Goal: Transaction & Acquisition: Purchase product/service

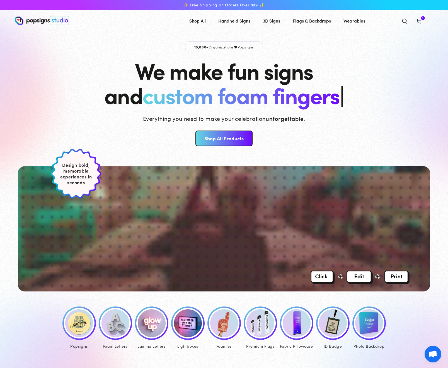
click at [71, 337] on div at bounding box center [79, 323] width 31 height 31
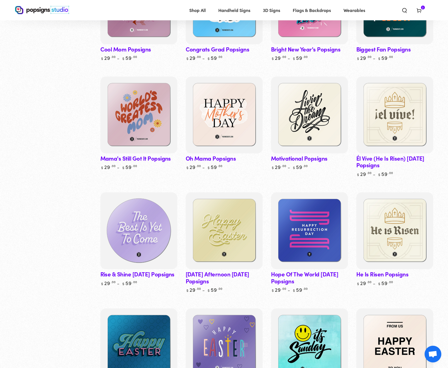
scroll to position [1236, 0]
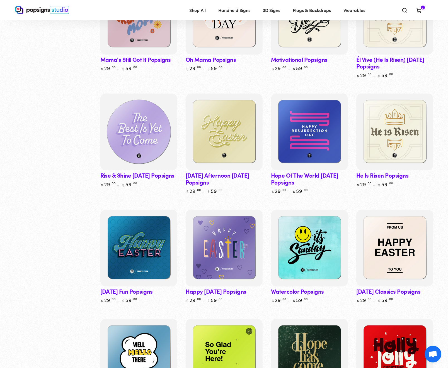
click at [144, 117] on img at bounding box center [138, 132] width 79 height 79
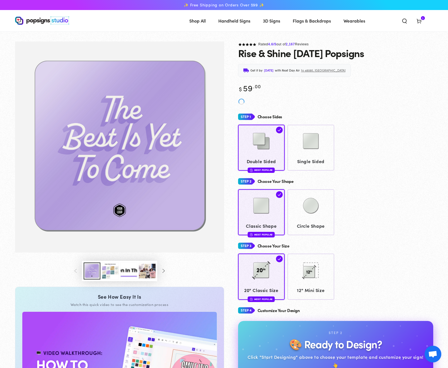
click at [109, 266] on button "Load image 3 in gallery view" at bounding box center [110, 271] width 17 height 17
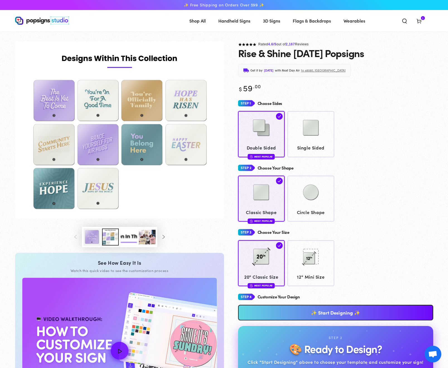
click at [308, 307] on link "✨ Start Designing ✨" at bounding box center [335, 313] width 195 height 16
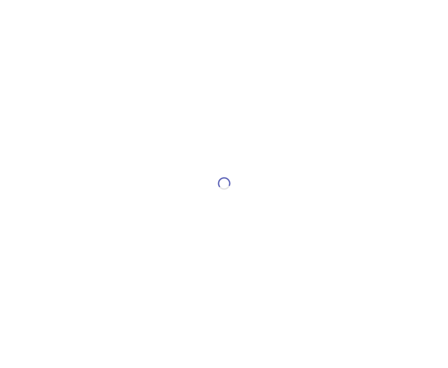
type textarea "An ancient tree with a door leading to a magical world"
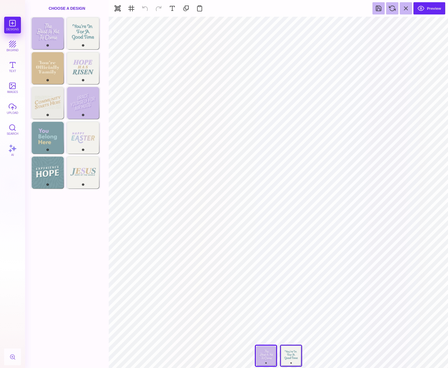
click at [289, 354] on div "You're In For A Good Time" at bounding box center [291, 356] width 22 height 22
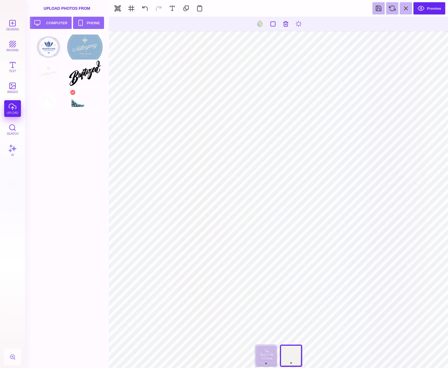
click at [78, 106] on div at bounding box center [84, 99] width 35 height 25
type input "#000000"
click at [73, 94] on div at bounding box center [72, 92] width 7 height 7
click at [89, 99] on div at bounding box center [84, 99] width 35 height 25
click at [448, 337] on html "Designs bkgrnd Text images upload Search AI set page background" at bounding box center [224, 184] width 448 height 368
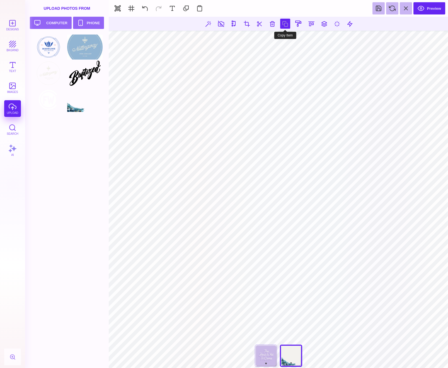
click at [285, 24] on button at bounding box center [285, 24] width 10 height 10
click at [349, 24] on button at bounding box center [350, 24] width 10 height 10
type input "*"
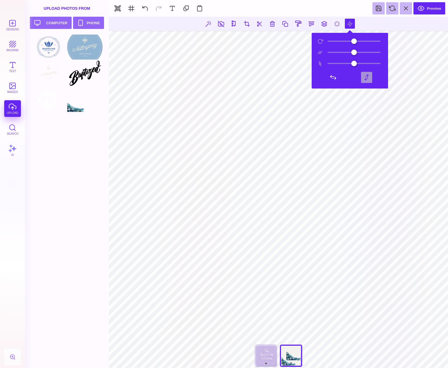
click at [367, 75] on button at bounding box center [366, 77] width 11 height 11
click at [336, 76] on button at bounding box center [333, 77] width 11 height 11
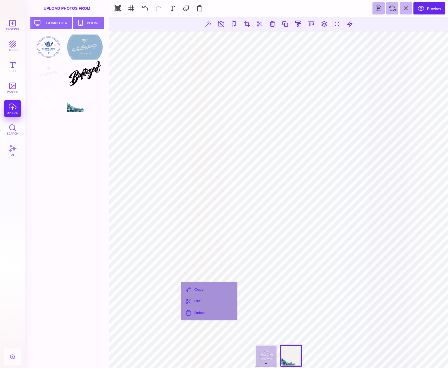
click at [103, 287] on div at bounding box center [69, 202] width 76 height 334
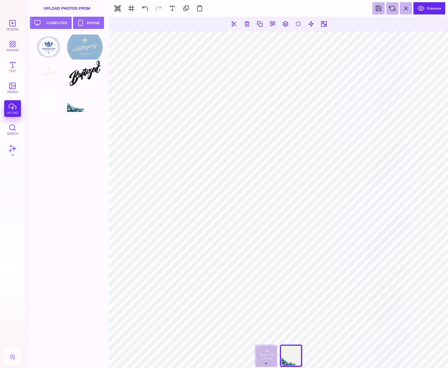
drag, startPoint x: 105, startPoint y: 256, endPoint x: 105, endPoint y: 259, distance: 3.1
click at [105, 256] on div at bounding box center [69, 202] width 76 height 334
click at [306, 25] on button at bounding box center [305, 24] width 10 height 10
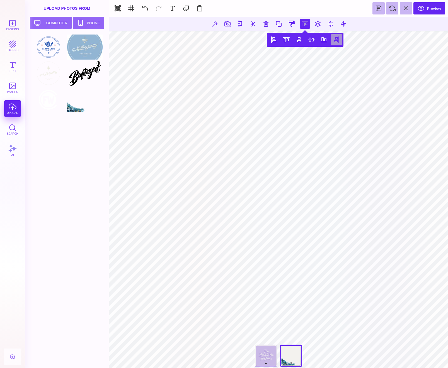
click at [336, 40] on button at bounding box center [336, 39] width 11 height 11
click at [283, 42] on button at bounding box center [286, 39] width 11 height 11
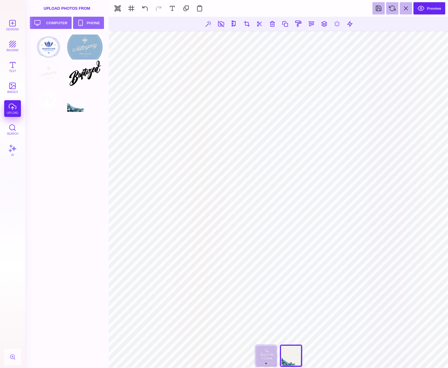
drag, startPoint x: 108, startPoint y: 204, endPoint x: 296, endPoint y: 366, distance: 248.1
click at [296, 366] on section "Designs bkgrnd Text images upload Search AI set page background" at bounding box center [224, 184] width 448 height 368
click at [101, 166] on div at bounding box center [69, 202] width 76 height 334
click at [447, 289] on section "**********" at bounding box center [278, 193] width 339 height 352
click at [144, 6] on button at bounding box center [145, 8] width 12 height 12
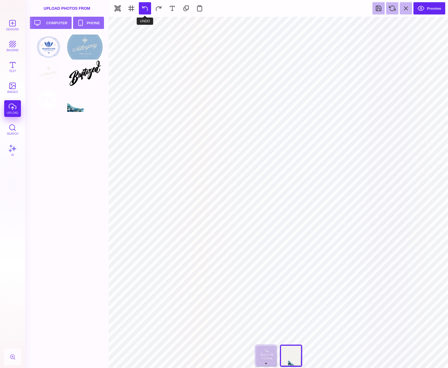
click at [144, 6] on button at bounding box center [145, 8] width 12 height 12
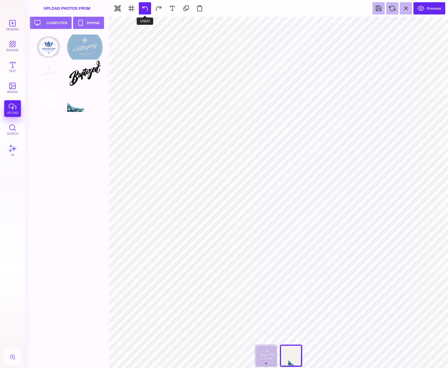
click at [144, 6] on button at bounding box center [145, 8] width 12 height 12
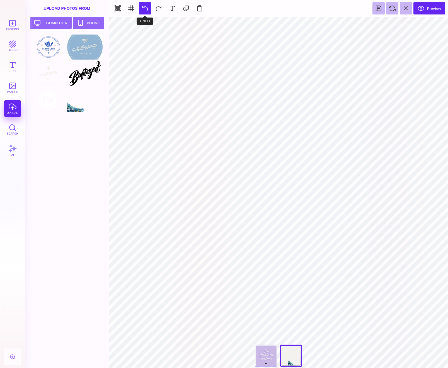
click at [144, 6] on button at bounding box center [145, 8] width 12 height 12
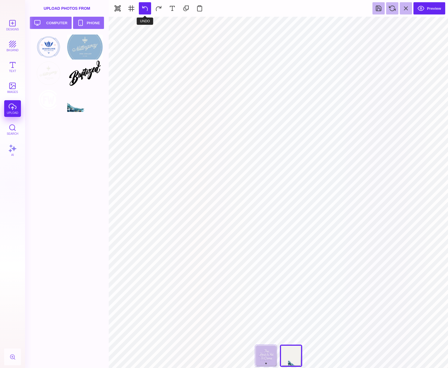
click at [144, 6] on button at bounding box center [145, 8] width 12 height 12
click at [157, 7] on section "Preview" at bounding box center [278, 8] width 339 height 17
click at [158, 9] on section "Preview" at bounding box center [278, 8] width 339 height 17
click at [159, 10] on section "Preview" at bounding box center [278, 8] width 339 height 17
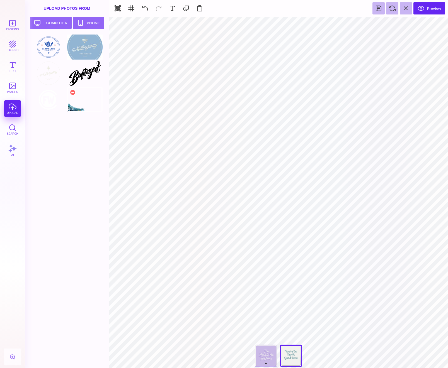
click at [71, 110] on div at bounding box center [84, 99] width 35 height 25
type input "#000000"
click at [325, 24] on button at bounding box center [324, 24] width 10 height 10
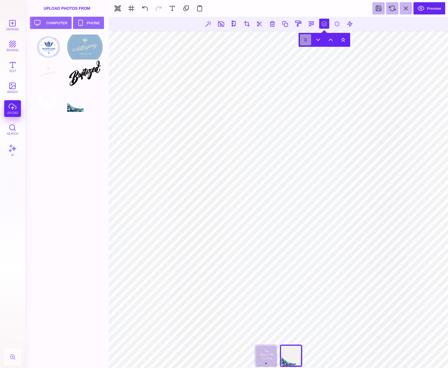
click at [306, 41] on button at bounding box center [305, 39] width 11 height 11
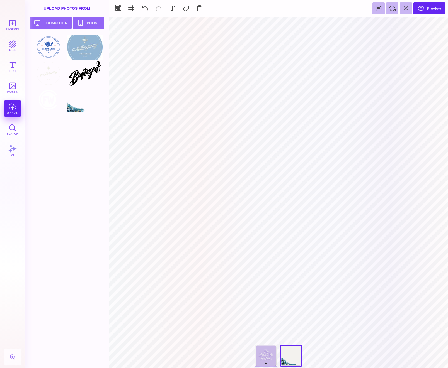
drag, startPoint x: 246, startPoint y: 143, endPoint x: 261, endPoint y: 159, distance: 22.1
click at [261, 159] on section "**********" at bounding box center [278, 193] width 339 height 352
click at [174, 5] on button at bounding box center [172, 8] width 12 height 12
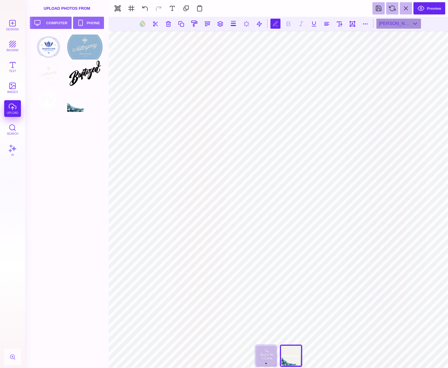
scroll to position [0, 2]
type textarea "**********"
click at [323, 24] on button at bounding box center [327, 24] width 10 height 10
click at [141, 24] on button at bounding box center [142, 23] width 11 height 11
type input "#FFFFFF"
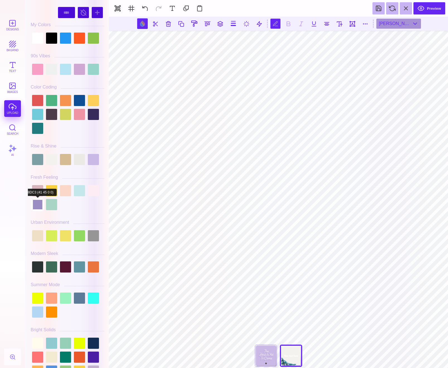
click at [38, 210] on div at bounding box center [37, 204] width 11 height 11
click at [79, 273] on div at bounding box center [79, 267] width 11 height 11
type input "#6195A1"
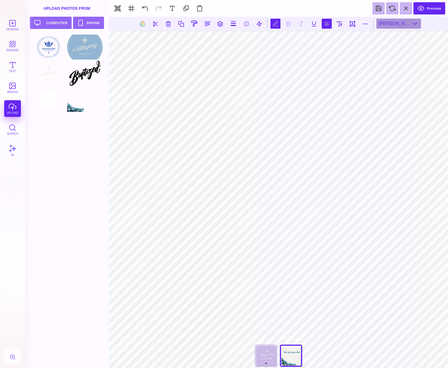
scroll to position [0, 1]
type textarea "**********"
click at [183, 25] on button at bounding box center [181, 24] width 10 height 10
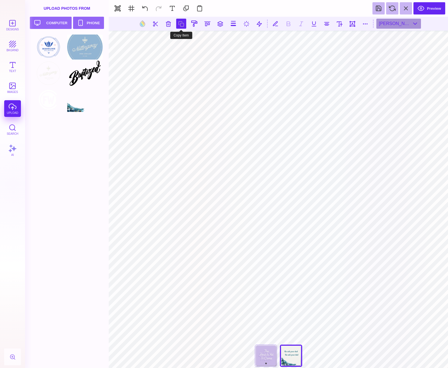
type input "#000000"
type textarea "******"
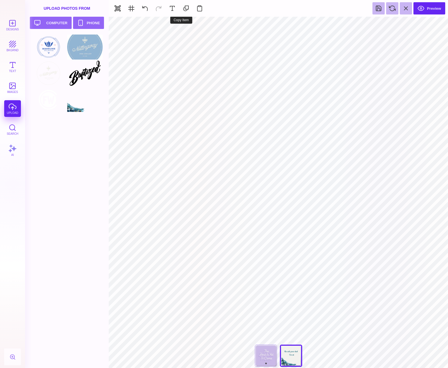
type input "#6195A1"
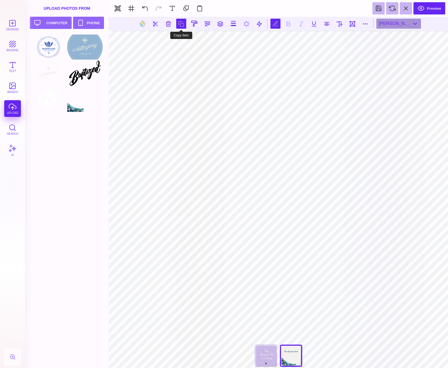
scroll to position [0, 2]
type textarea "****** ********"
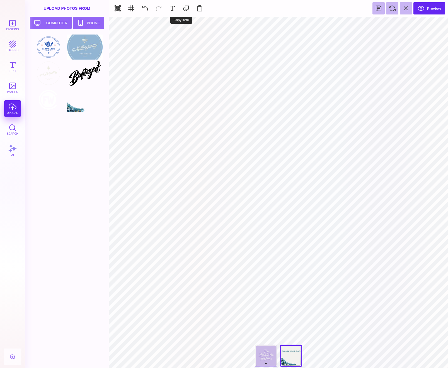
type input "#000000"
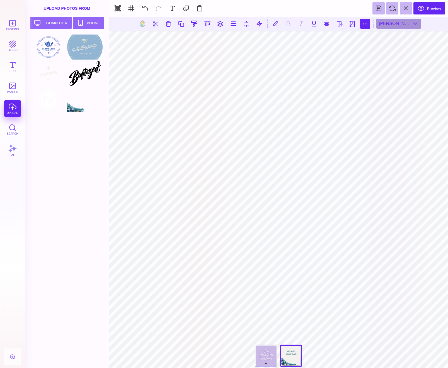
click at [364, 25] on button at bounding box center [365, 24] width 10 height 10
type input "*"
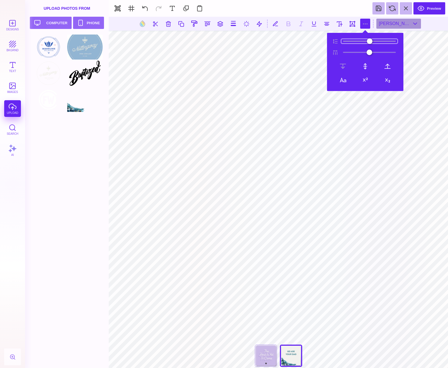
type input "**"
click at [347, 40] on input "range" at bounding box center [369, 41] width 56 height 4
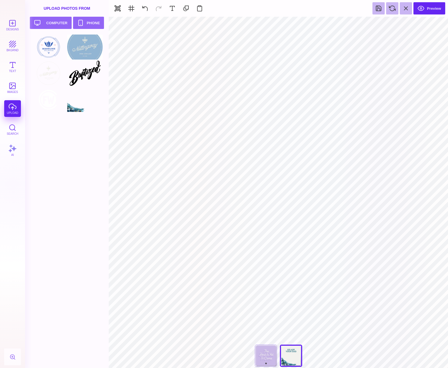
type input "#6195A1"
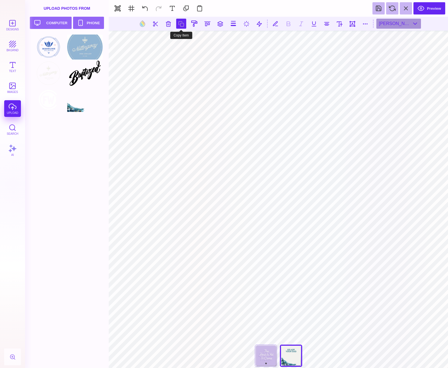
click at [180, 23] on button at bounding box center [181, 24] width 10 height 10
type textarea "******"
click at [183, 26] on button at bounding box center [181, 24] width 10 height 10
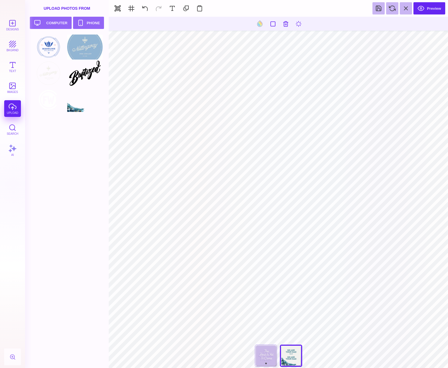
type input "#6195A1"
type textarea "**********"
type input "#6195A1"
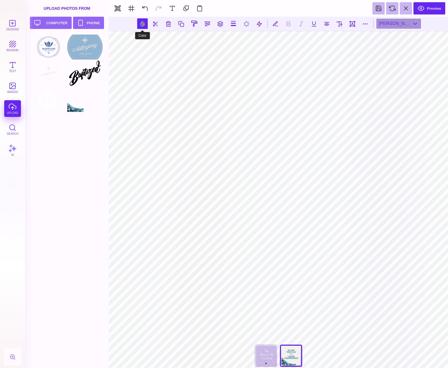
click at [142, 24] on button at bounding box center [142, 23] width 11 height 11
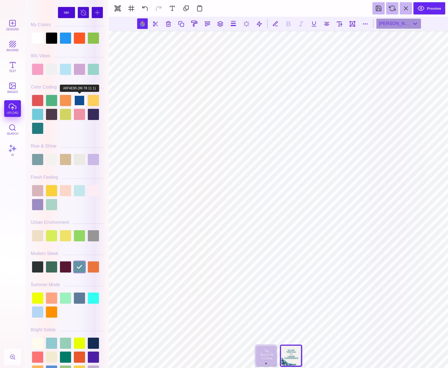
click at [81, 100] on div at bounding box center [79, 100] width 11 height 11
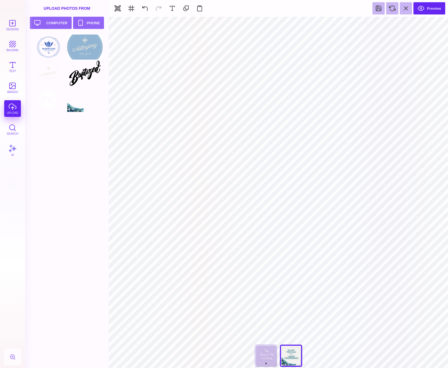
type input "#000000"
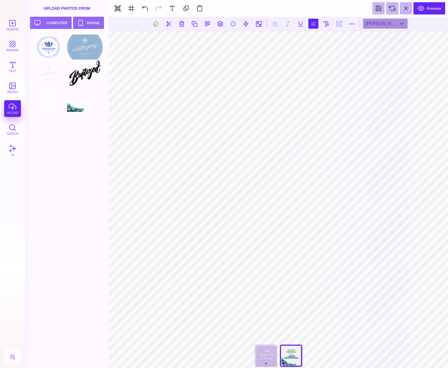
click at [314, 26] on button at bounding box center [313, 24] width 10 height 10
click at [313, 26] on button at bounding box center [313, 24] width 10 height 10
click at [311, 26] on button at bounding box center [313, 24] width 10 height 10
click at [312, 27] on button at bounding box center [313, 24] width 10 height 10
drag, startPoint x: 208, startPoint y: 25, endPoint x: 209, endPoint y: 38, distance: 12.9
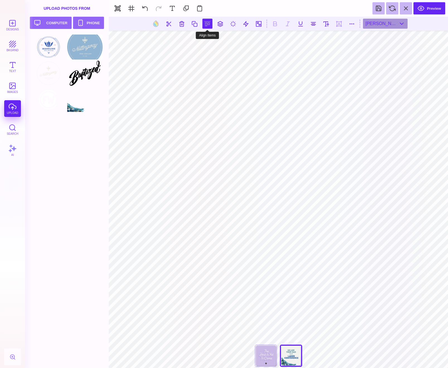
click at [208, 25] on button at bounding box center [207, 24] width 10 height 10
click at [205, 41] on button at bounding box center [201, 39] width 11 height 11
click at [97, 191] on div at bounding box center [69, 202] width 76 height 334
click at [81, 275] on div at bounding box center [69, 202] width 76 height 334
click at [92, 244] on div at bounding box center [69, 202] width 76 height 334
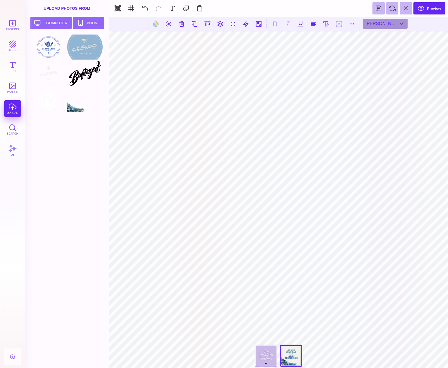
drag, startPoint x: 82, startPoint y: 305, endPoint x: 100, endPoint y: 320, distance: 22.9
click at [82, 305] on div at bounding box center [69, 202] width 76 height 334
type input "#000000"
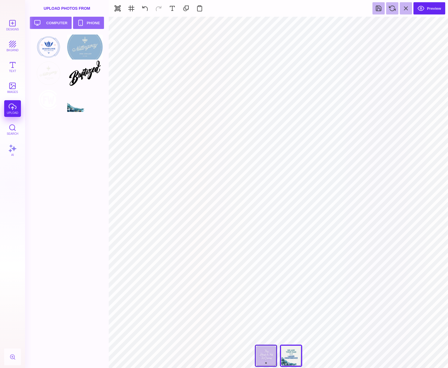
click at [271, 352] on div "The Best Is Yet To Come" at bounding box center [266, 356] width 22 height 22
click at [295, 365] on div "You're In For A Good Time" at bounding box center [291, 356] width 22 height 22
click at [267, 358] on div "The Best Is Yet To Come" at bounding box center [266, 356] width 22 height 22
click at [287, 356] on div "You're In For A Good Time" at bounding box center [291, 356] width 22 height 22
click at [269, 354] on div "The Best Is Yet To Come" at bounding box center [266, 356] width 22 height 22
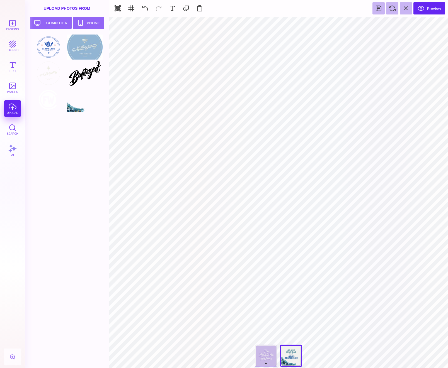
type input "****"
click at [49, 126] on div at bounding box center [48, 125] width 35 height 25
type input "#000000"
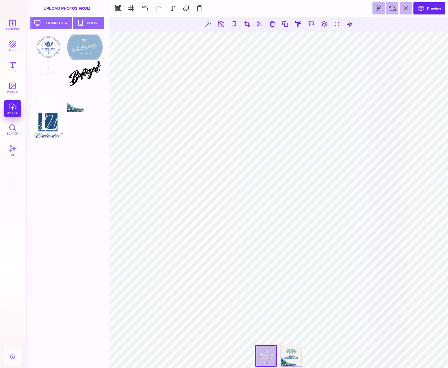
click at [76, 308] on div at bounding box center [69, 202] width 76 height 334
click at [308, 23] on button at bounding box center [311, 24] width 10 height 10
drag, startPoint x: 309, startPoint y: 42, endPoint x: 306, endPoint y: 45, distance: 5.0
click at [309, 42] on button at bounding box center [305, 39] width 11 height 11
click at [63, 281] on div at bounding box center [69, 202] width 76 height 334
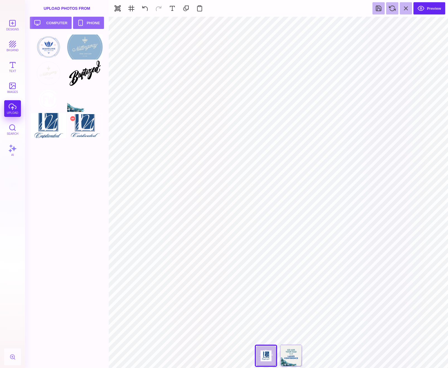
click at [79, 125] on div at bounding box center [84, 125] width 35 height 25
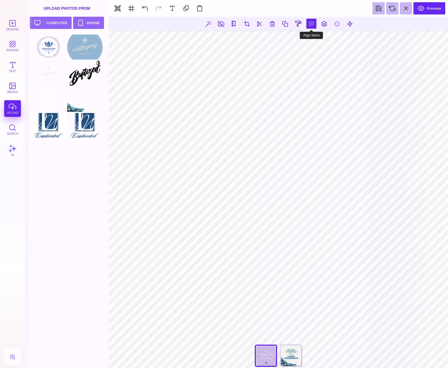
click at [311, 24] on button at bounding box center [311, 24] width 10 height 10
click at [303, 39] on button at bounding box center [305, 39] width 11 height 11
click at [295, 360] on div "You're In For A Good Time" at bounding box center [291, 356] width 22 height 22
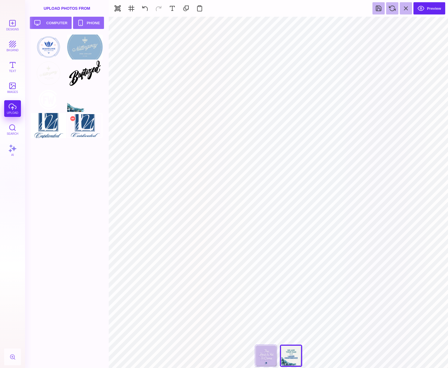
click at [90, 126] on div at bounding box center [84, 125] width 35 height 25
drag, startPoint x: 312, startPoint y: 24, endPoint x: 307, endPoint y: 25, distance: 4.8
click at [312, 24] on button at bounding box center [311, 24] width 10 height 10
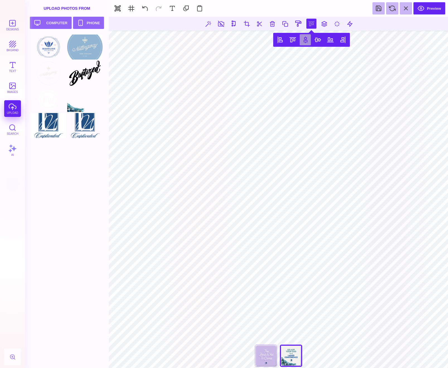
click at [302, 38] on button at bounding box center [305, 39] width 11 height 11
click at [69, 193] on div at bounding box center [69, 202] width 76 height 334
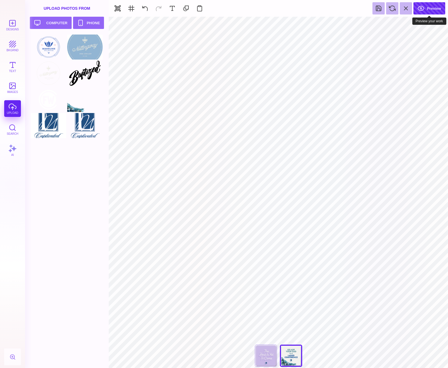
click at [429, 11] on button "Preview" at bounding box center [429, 8] width 32 height 12
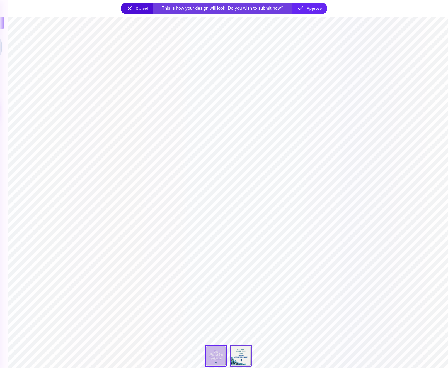
click at [241, 363] on div "You're In For A Good Time" at bounding box center [241, 356] width 22 height 22
type input "****"
click at [238, 358] on div "**********" at bounding box center [228, 357] width 56 height 25
click at [309, 9] on button "Approve" at bounding box center [310, 8] width 36 height 11
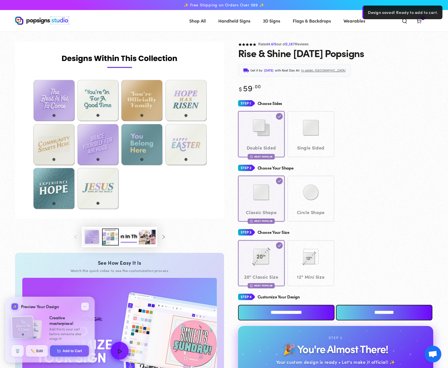
click at [30, 328] on img at bounding box center [22, 327] width 23 height 23
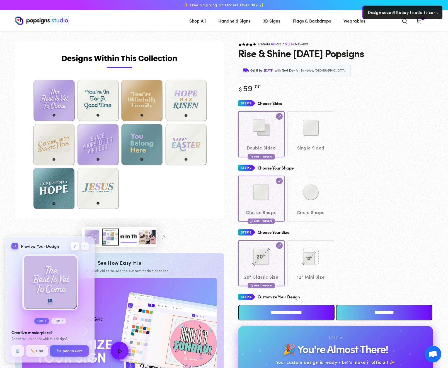
click at [76, 247] on button "↙" at bounding box center [74, 246] width 9 height 9
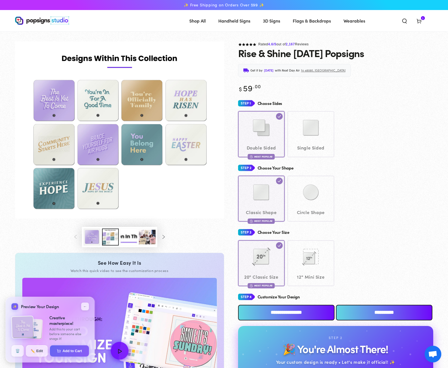
click at [38, 330] on img at bounding box center [32, 329] width 21 height 21
click at [23, 330] on img at bounding box center [22, 327] width 23 height 23
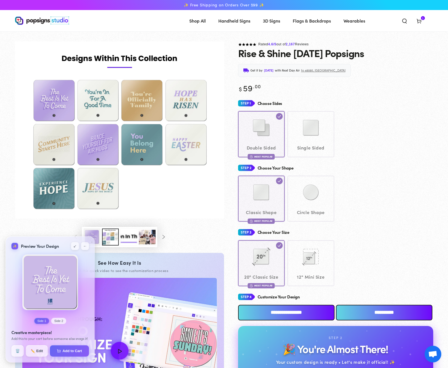
click at [61, 322] on button "Side 2" at bounding box center [58, 321] width 15 height 6
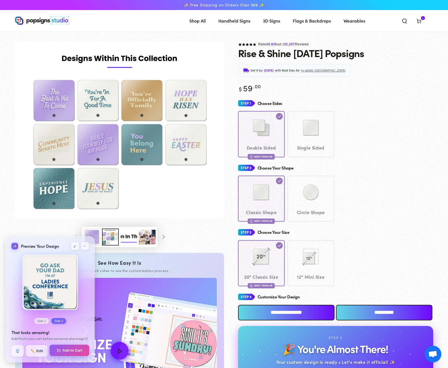
click at [75, 347] on button "Add to Cart" at bounding box center [70, 351] width 40 height 12
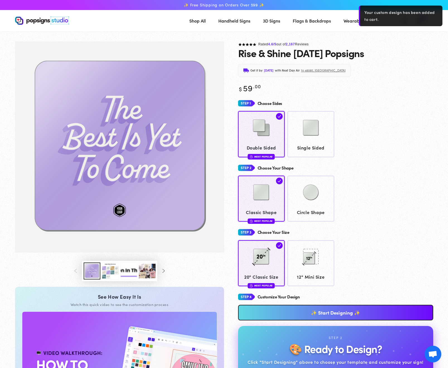
click at [359, 104] on div "Choose Sides" at bounding box center [335, 103] width 195 height 10
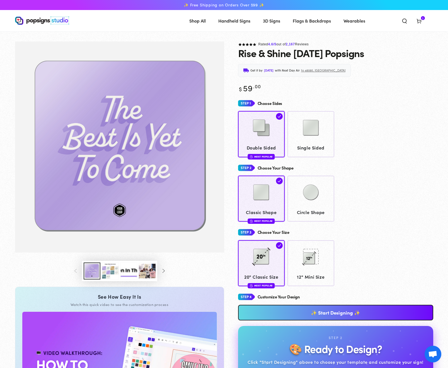
click at [423, 21] on span "Cart 3 3 items" at bounding box center [419, 20] width 14 height 12
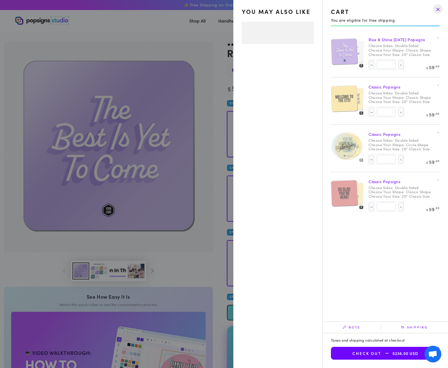
select select "**********"
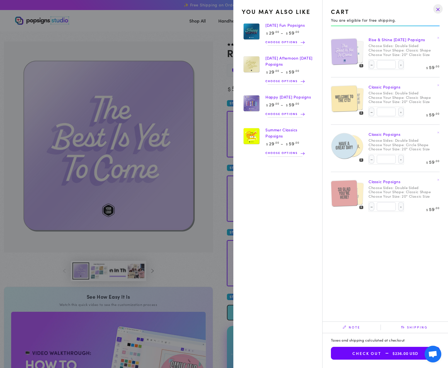
click at [362, 54] on img at bounding box center [351, 52] width 23 height 24
click at [412, 27] on summary "Cart 3 3 items" at bounding box center [419, 20] width 14 height 12
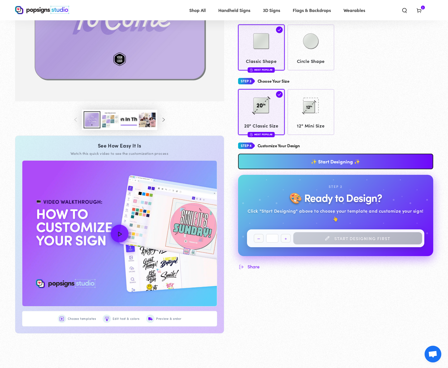
scroll to position [148, 0]
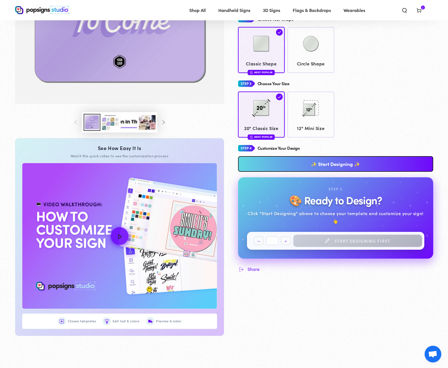
click at [418, 11] on icon at bounding box center [419, 11] width 6 height 6
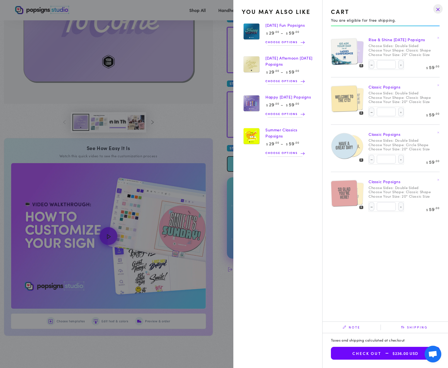
click at [436, 10] on drawer-close-button at bounding box center [438, 9] width 14 height 12
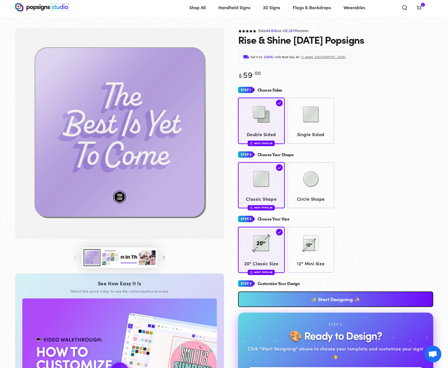
scroll to position [14, 0]
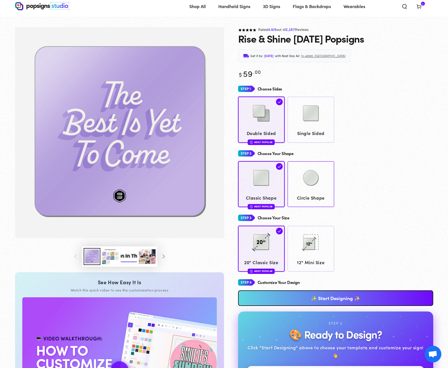
click at [323, 174] on img at bounding box center [311, 178] width 28 height 28
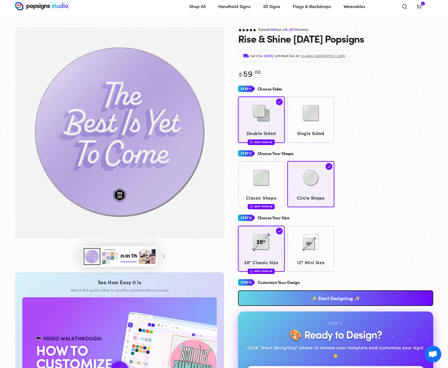
click at [336, 295] on link "✨ Start Designing ✨" at bounding box center [335, 299] width 195 height 16
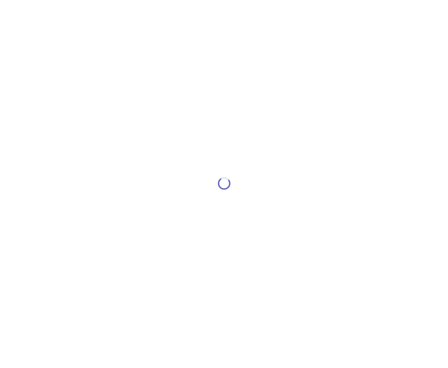
type textarea "An ancient tree with a door leading to a magical world"
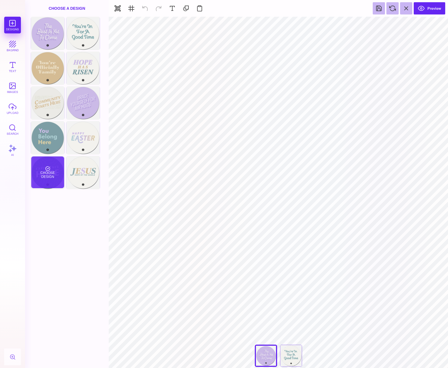
click at [50, 168] on div "Choose Design" at bounding box center [47, 173] width 33 height 32
type input "#487D85"
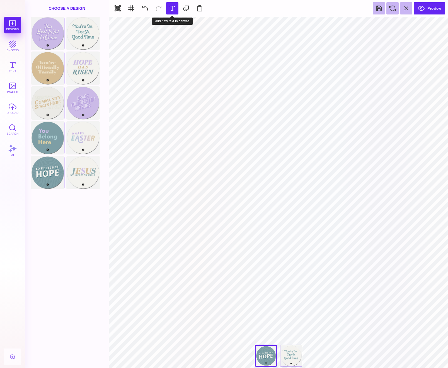
click at [174, 9] on button at bounding box center [172, 8] width 12 height 12
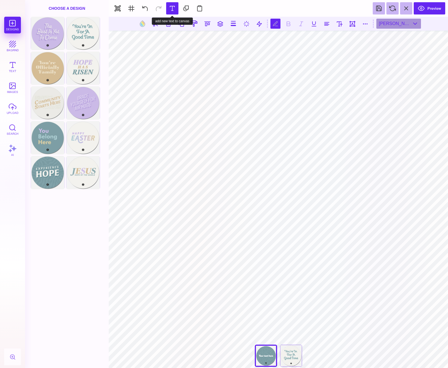
scroll to position [0, 1]
type textarea "**********"
click at [329, 24] on button at bounding box center [327, 24] width 10 height 10
type textarea "** *******"
click at [367, 24] on button at bounding box center [365, 24] width 10 height 10
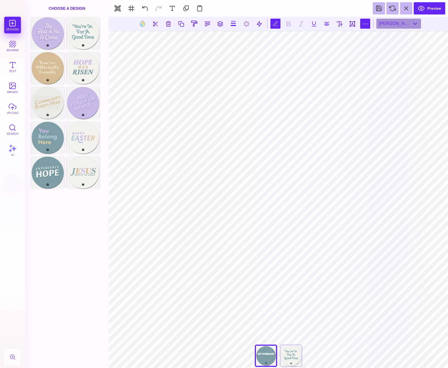
type input "*"
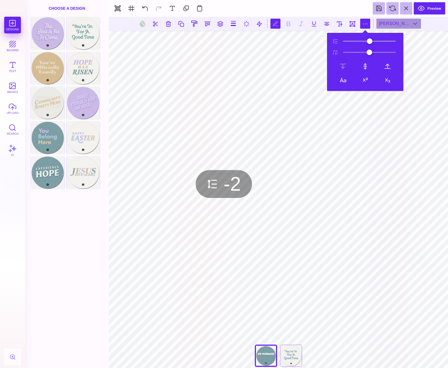
type input "**"
drag, startPoint x: 349, startPoint y: 40, endPoint x: 335, endPoint y: 78, distance: 40.7
click at [347, 40] on input "range" at bounding box center [369, 41] width 56 height 4
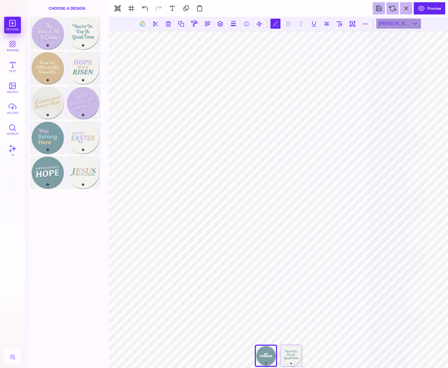
scroll to position [0, 0]
type textarea "** ******* ****** *****"
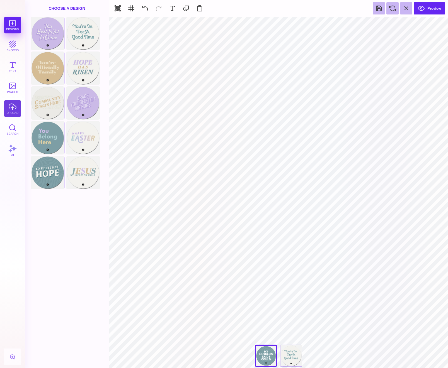
click at [12, 104] on button "upload" at bounding box center [12, 108] width 17 height 17
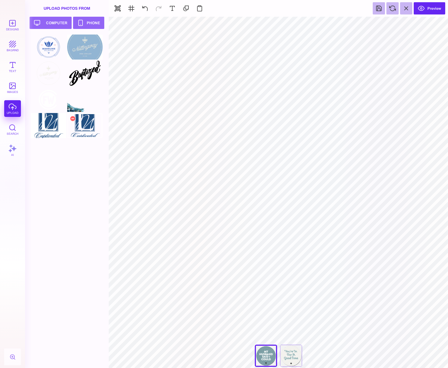
click at [85, 123] on div at bounding box center [84, 125] width 35 height 25
click at [312, 23] on button at bounding box center [311, 24] width 10 height 10
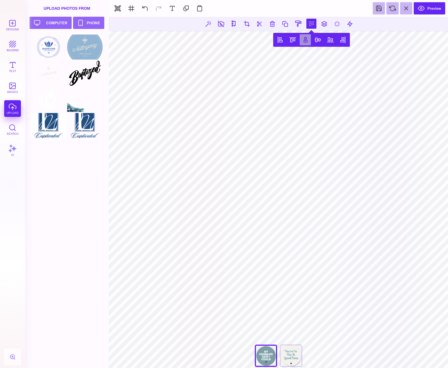
click at [302, 41] on button at bounding box center [305, 39] width 11 height 11
click at [100, 232] on div at bounding box center [69, 202] width 76 height 334
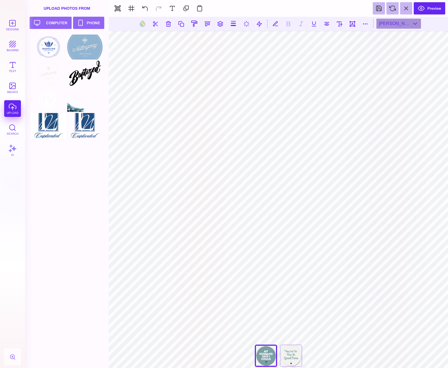
drag, startPoint x: 66, startPoint y: 249, endPoint x: 106, endPoint y: 273, distance: 47.3
click at [66, 249] on div at bounding box center [69, 202] width 76 height 334
click at [289, 357] on div "You're In For A Good Time" at bounding box center [291, 356] width 22 height 22
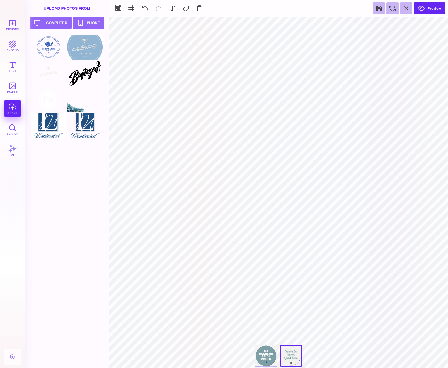
type input "#51838A"
drag, startPoint x: 15, startPoint y: 148, endPoint x: 20, endPoint y: 148, distance: 4.5
click at [15, 148] on button "AI" at bounding box center [12, 150] width 17 height 17
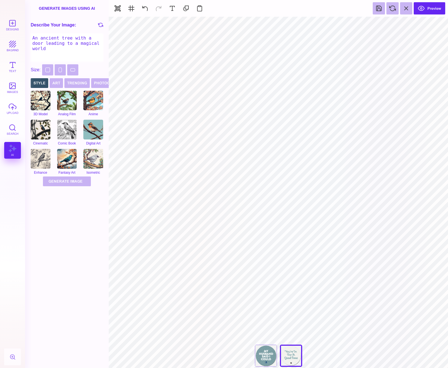
click at [48, 43] on textarea "An ancient tree with a door leading to a magical world" at bounding box center [67, 48] width 72 height 28
type textarea "The"
paste textarea ""typography": ["
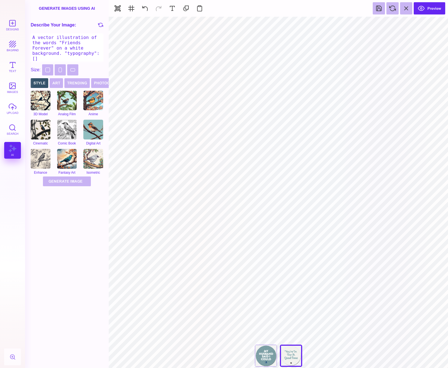
paste textarea "{ "name": "Graffiti Brush Script", "visual_trait": "Fast, aggressive brush stro…"
type textarea "A vector illustration of the words "Friends Forever" on a white background. "ty…"
click at [62, 183] on button "Generate Image Generating Image" at bounding box center [67, 182] width 48 height 10
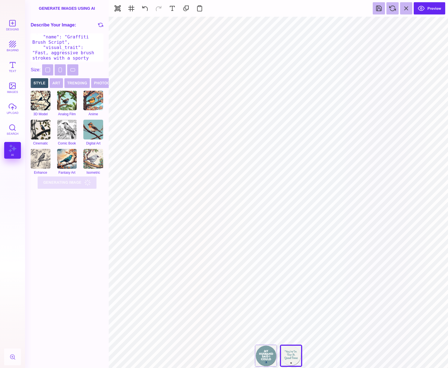
click at [61, 50] on textarea "A vector illustration of the words "Friends Forever" on a white background. "ty…" at bounding box center [67, 48] width 72 height 28
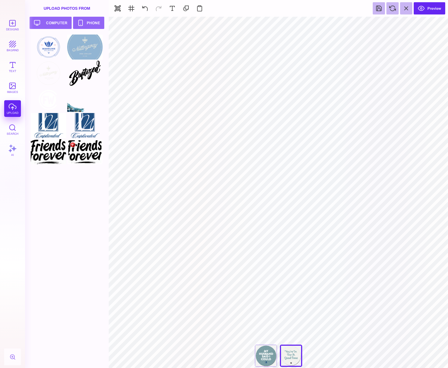
click at [92, 152] on div at bounding box center [84, 151] width 35 height 25
click at [50, 151] on div at bounding box center [48, 151] width 35 height 25
click at [345, 353] on section "**********" at bounding box center [278, 358] width 339 height 10
click at [60, 186] on div at bounding box center [48, 178] width 35 height 25
type input "#000000"
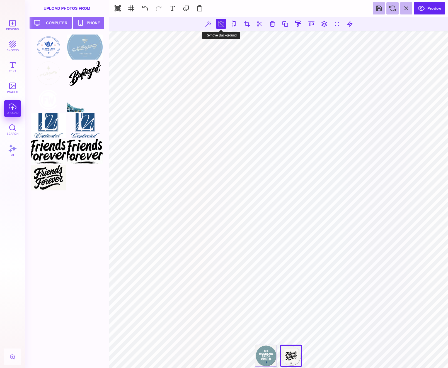
click at [219, 23] on button at bounding box center [221, 24] width 10 height 10
drag, startPoint x: 63, startPoint y: 283, endPoint x: 58, endPoint y: 284, distance: 5.2
click at [64, 282] on div at bounding box center [69, 202] width 76 height 334
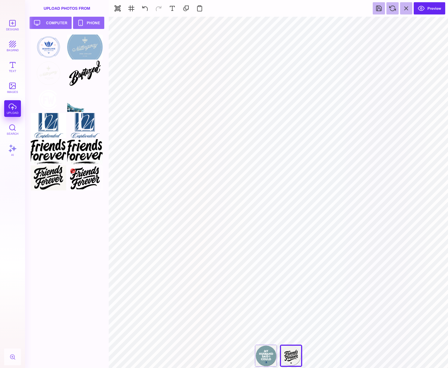
click at [97, 184] on div at bounding box center [84, 178] width 35 height 25
click at [212, 23] on div at bounding box center [213, 23] width 7 height 7
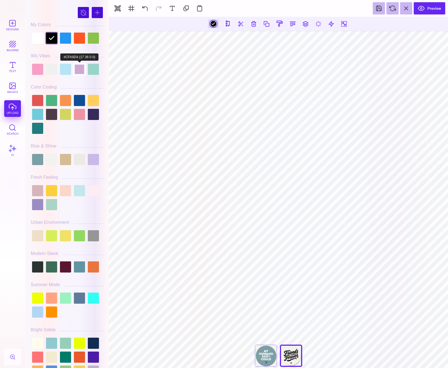
click at [76, 68] on div at bounding box center [79, 69] width 11 height 11
type input "#CFA9D4"
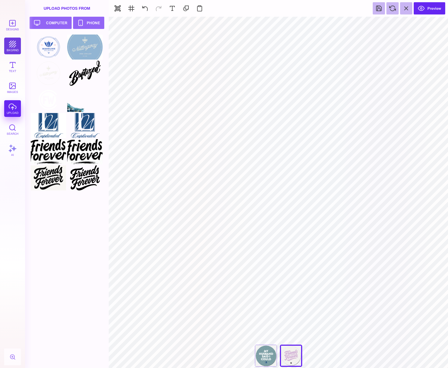
click at [9, 47] on button "bkgrnd" at bounding box center [12, 46] width 17 height 17
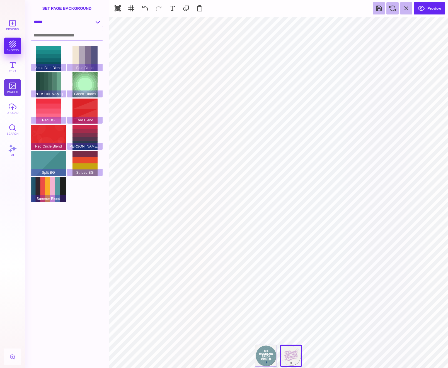
click at [14, 90] on button "images" at bounding box center [12, 87] width 17 height 17
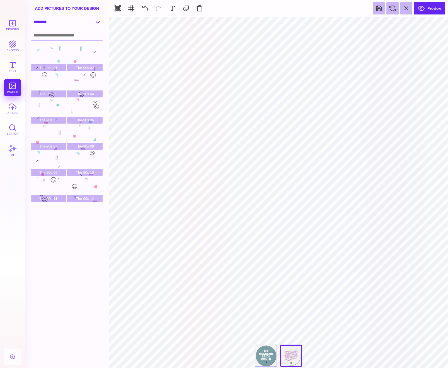
click at [39, 24] on select "**********" at bounding box center [67, 22] width 72 height 10
click at [31, 17] on select "**********" at bounding box center [67, 22] width 72 height 10
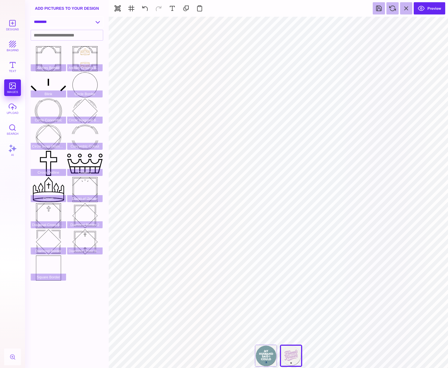
click at [45, 24] on select "**********" at bounding box center [67, 22] width 72 height 10
click at [31, 17] on select "**********" at bounding box center [67, 22] width 72 height 10
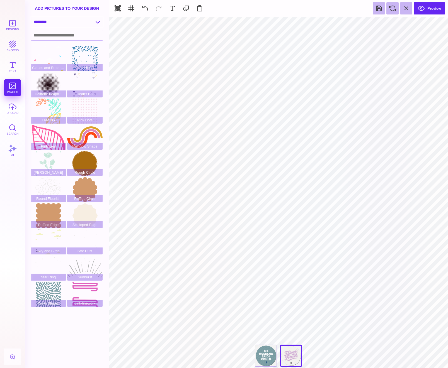
click at [87, 21] on select "**********" at bounding box center [67, 22] width 72 height 10
click at [31, 17] on select "**********" at bounding box center [67, 22] width 72 height 10
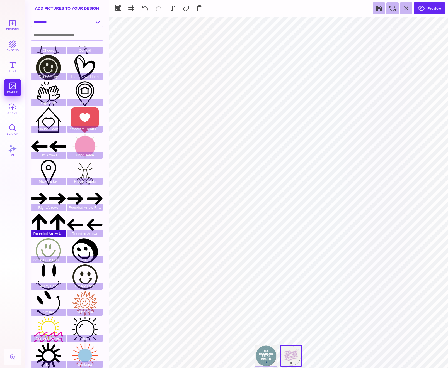
scroll to position [0, 0]
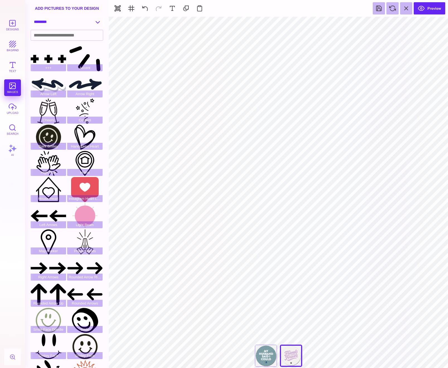
click at [56, 24] on select "**********" at bounding box center [67, 22] width 72 height 10
click at [31, 17] on select "**********" at bounding box center [67, 22] width 72 height 10
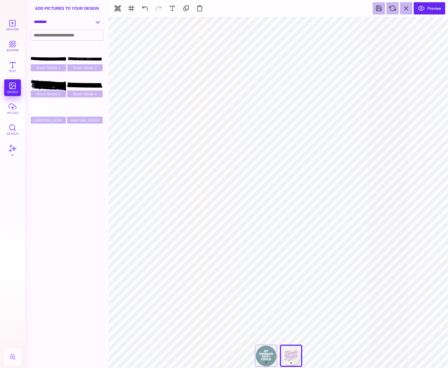
click at [57, 24] on select "**********" at bounding box center [67, 22] width 72 height 10
click at [31, 17] on select "**********" at bounding box center [67, 22] width 72 height 10
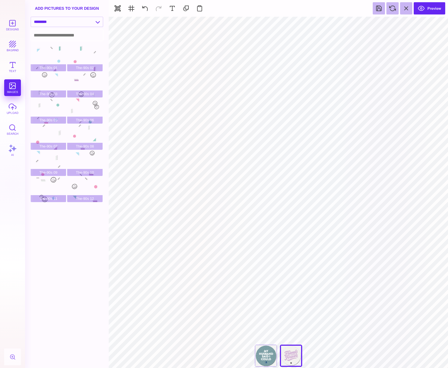
click at [57, 36] on input at bounding box center [67, 35] width 72 height 10
click at [42, 16] on div "add pictures to your design" at bounding box center [67, 8] width 84 height 17
click at [44, 23] on select "**********" at bounding box center [67, 22] width 72 height 10
select select "**********"
click at [31, 17] on select "**********" at bounding box center [67, 22] width 72 height 10
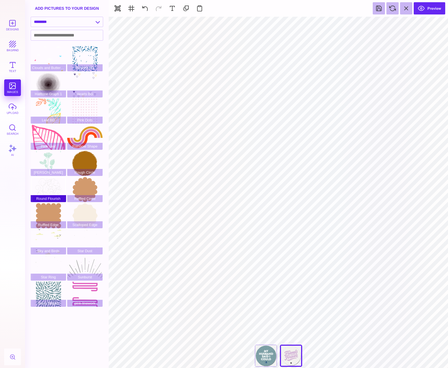
click at [53, 186] on div "Round Flourish" at bounding box center [48, 189] width 35 height 25
type input "#616C47"
click at [214, 22] on div at bounding box center [213, 23] width 7 height 7
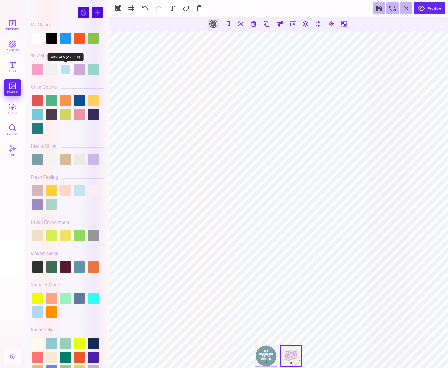
click at [68, 72] on div at bounding box center [65, 69] width 11 height 11
click at [39, 118] on div at bounding box center [37, 114] width 11 height 11
click at [39, 129] on div at bounding box center [37, 128] width 11 height 11
click at [308, 25] on button at bounding box center [305, 24] width 10 height 10
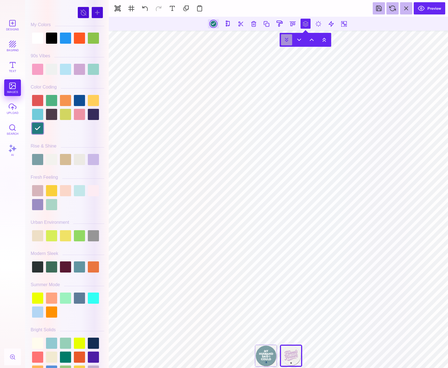
click at [287, 40] on button at bounding box center [286, 39] width 11 height 11
click at [65, 191] on div at bounding box center [65, 190] width 11 height 11
click at [53, 193] on div at bounding box center [51, 190] width 11 height 11
click at [64, 240] on div at bounding box center [65, 236] width 11 height 11
click at [81, 241] on div at bounding box center [79, 236] width 11 height 11
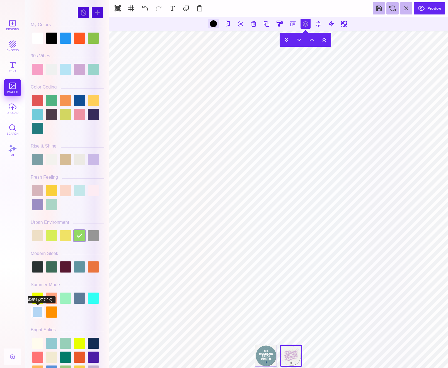
click at [37, 317] on div at bounding box center [37, 312] width 11 height 11
click at [89, 302] on div at bounding box center [93, 298] width 11 height 11
type input "#31FFF4"
click at [93, 301] on div at bounding box center [93, 298] width 11 height 11
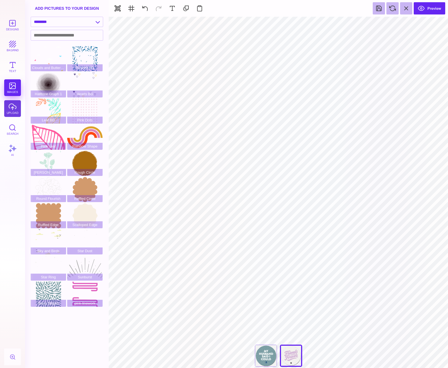
click at [18, 112] on button "upload" at bounding box center [12, 108] width 17 height 17
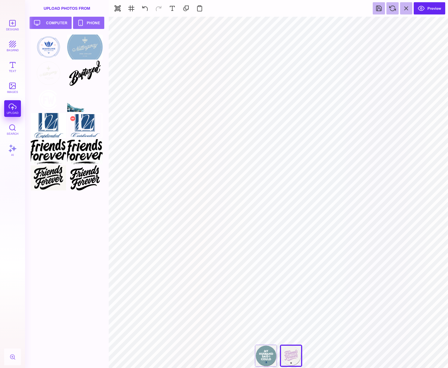
click at [93, 128] on div at bounding box center [84, 125] width 35 height 25
type input "#000000"
click at [307, 23] on button at bounding box center [311, 24] width 10 height 10
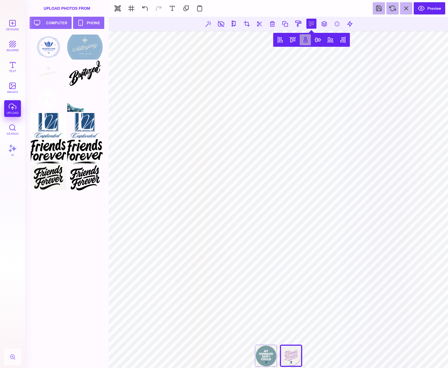
click at [304, 40] on button at bounding box center [305, 39] width 11 height 11
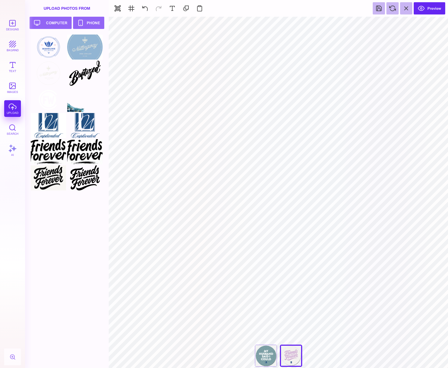
click at [259, 353] on div "Experience Hope" at bounding box center [266, 356] width 22 height 22
click at [295, 355] on div "You're In For A Good Time" at bounding box center [291, 356] width 22 height 22
click at [439, 12] on button "Preview" at bounding box center [429, 8] width 31 height 12
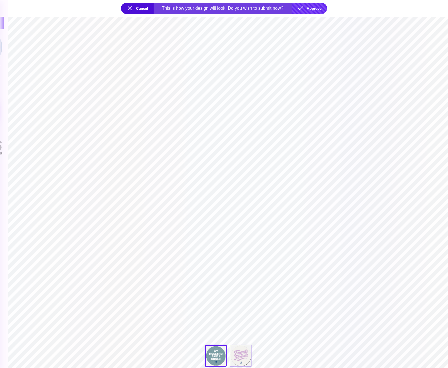
click at [312, 7] on button "Approve" at bounding box center [309, 8] width 35 height 11
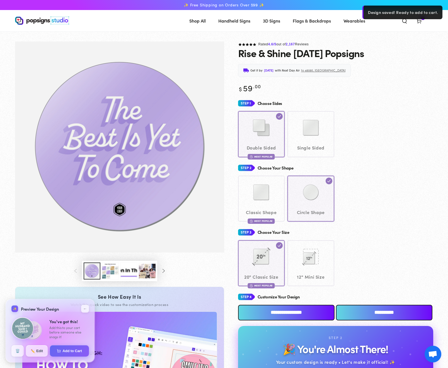
click at [28, 333] on img at bounding box center [22, 328] width 23 height 23
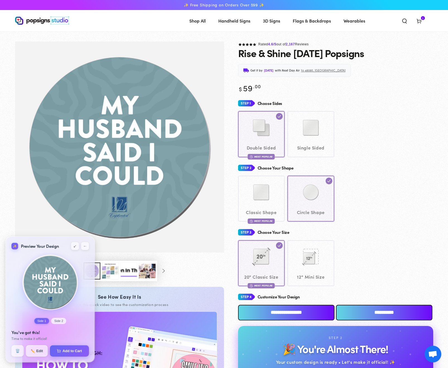
click at [60, 322] on button "Side 2" at bounding box center [58, 321] width 15 height 6
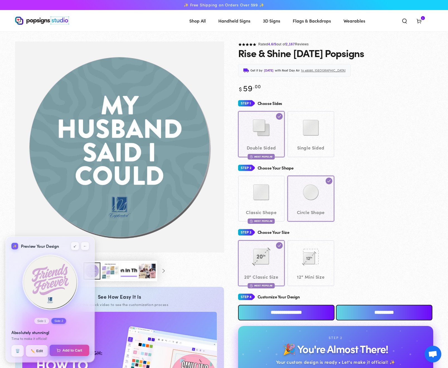
click at [65, 350] on button "Add to Cart" at bounding box center [70, 351] width 40 height 12
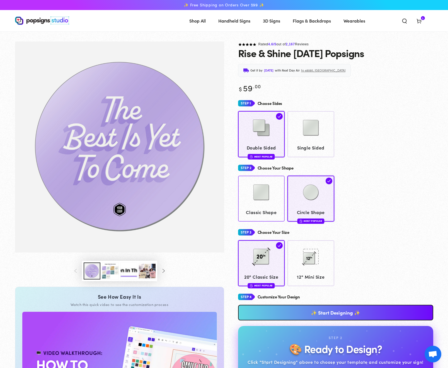
click at [262, 198] on img at bounding box center [261, 193] width 28 height 28
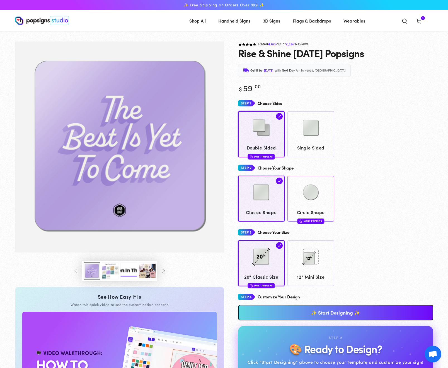
click at [316, 195] on img at bounding box center [311, 193] width 28 height 28
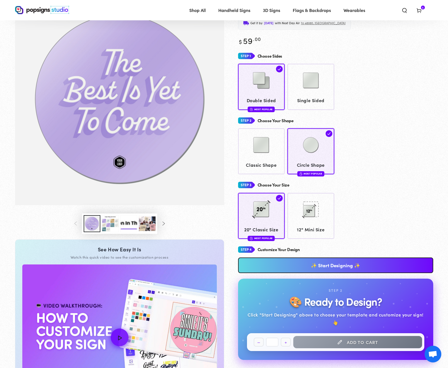
click at [342, 267] on link "✨ Start Designing ✨" at bounding box center [335, 266] width 195 height 16
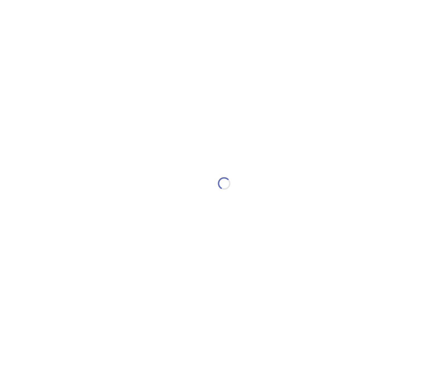
type textarea "An ancient tree with a door leading to a magical world"
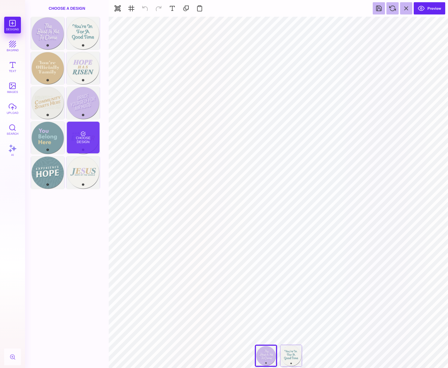
click at [93, 147] on div "Choose Design" at bounding box center [83, 138] width 33 height 32
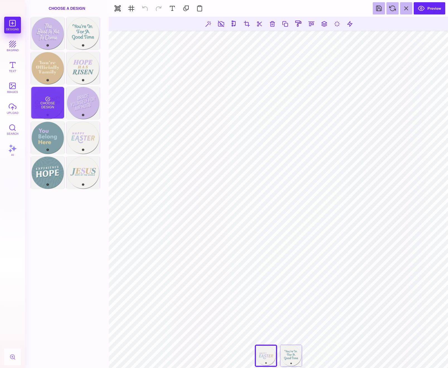
click at [53, 97] on div "Choose Design" at bounding box center [47, 103] width 33 height 32
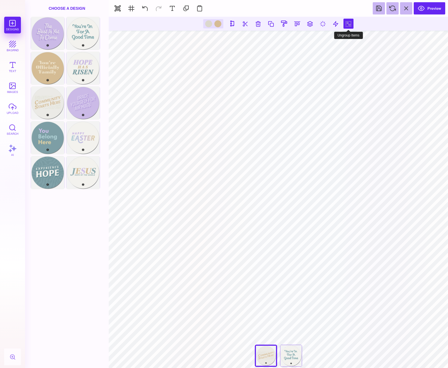
click at [347, 25] on button at bounding box center [348, 24] width 10 height 10
click at [337, 22] on section at bounding box center [278, 24] width 339 height 14
click at [332, 23] on button at bounding box center [331, 24] width 10 height 10
click at [331, 22] on button at bounding box center [331, 24] width 10 height 10
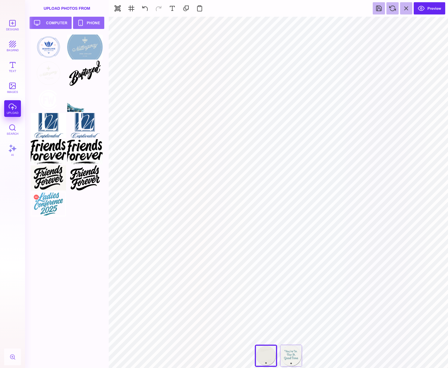
click at [49, 205] on div at bounding box center [48, 204] width 35 height 25
type input "#000000"
click at [77, 106] on div at bounding box center [84, 99] width 35 height 25
click at [98, 339] on section "Designs bkgrnd Text images upload Search AI set page background" at bounding box center [224, 184] width 448 height 368
click at [283, 24] on button at bounding box center [285, 24] width 10 height 10
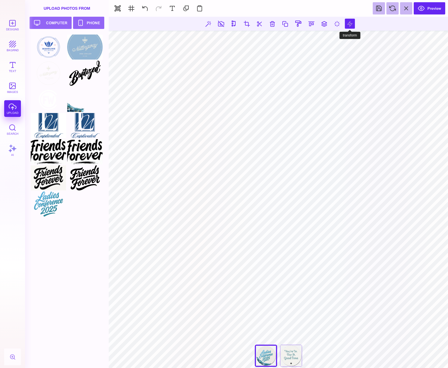
click at [350, 23] on button at bounding box center [350, 24] width 10 height 10
type input "*"
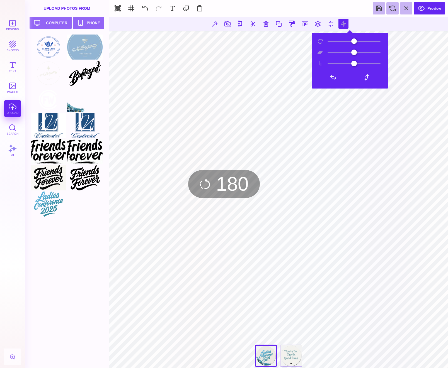
type input "***"
drag, startPoint x: 334, startPoint y: 40, endPoint x: 359, endPoint y: 73, distance: 41.2
click at [354, 40] on input "range" at bounding box center [354, 41] width 56 height 4
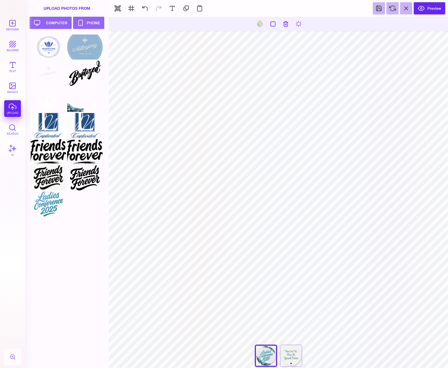
type input "#000000"
click at [295, 25] on button at bounding box center [292, 24] width 10 height 10
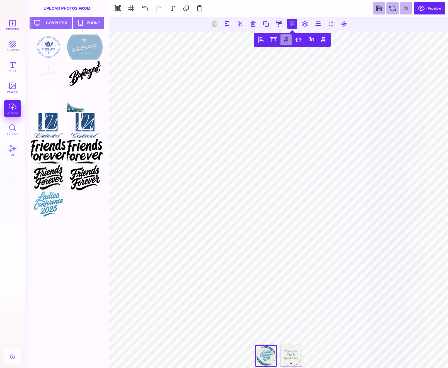
click at [289, 44] on button at bounding box center [285, 39] width 11 height 11
click at [309, 42] on button at bounding box center [310, 39] width 11 height 11
click at [301, 42] on button at bounding box center [298, 39] width 11 height 11
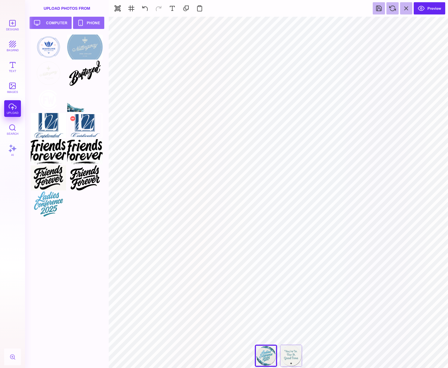
click at [85, 127] on div at bounding box center [84, 125] width 35 height 25
click at [146, 7] on button at bounding box center [145, 8] width 12 height 12
click at [304, 23] on button at bounding box center [305, 24] width 10 height 10
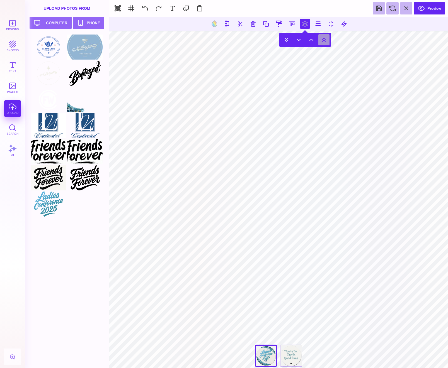
click at [324, 41] on button at bounding box center [323, 39] width 11 height 11
drag, startPoint x: 357, startPoint y: 355, endPoint x: 348, endPoint y: 354, distance: 9.6
click at [357, 354] on section "**********" at bounding box center [278, 358] width 339 height 10
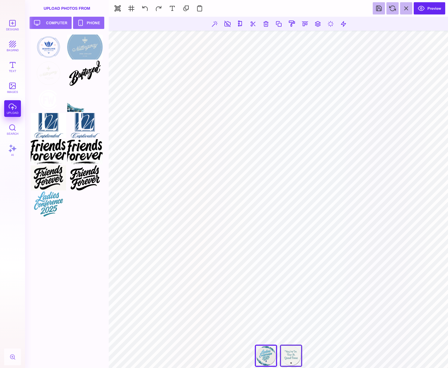
click at [294, 357] on div "You're In For A Good Time" at bounding box center [291, 356] width 22 height 22
click at [12, 31] on button "Designs" at bounding box center [12, 25] width 17 height 17
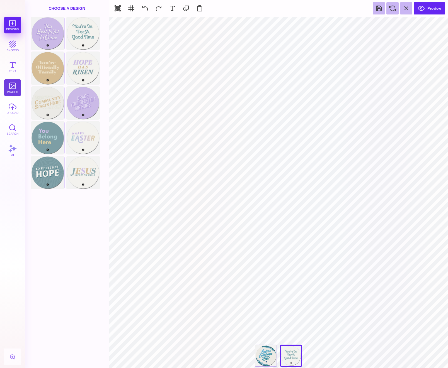
click at [15, 91] on button "images" at bounding box center [12, 87] width 17 height 17
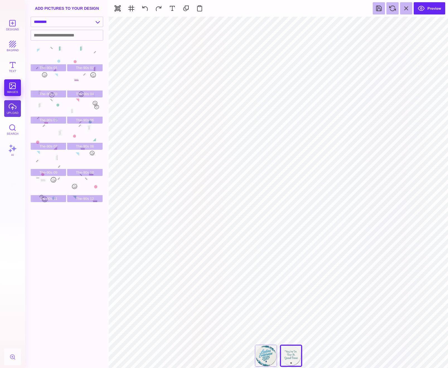
click at [16, 109] on button "upload" at bounding box center [12, 108] width 17 height 17
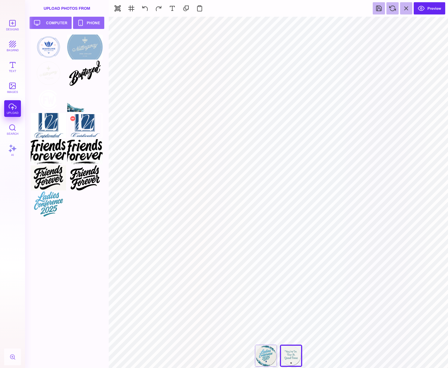
click at [93, 128] on div at bounding box center [84, 125] width 35 height 25
click at [209, 25] on div at bounding box center [208, 23] width 7 height 7
type input "#51838A"
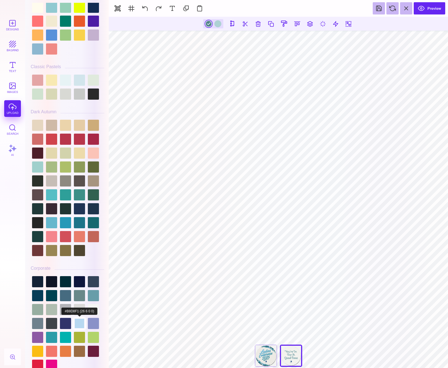
scroll to position [344, 0]
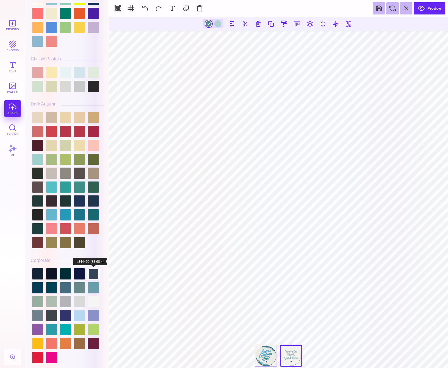
click at [95, 278] on div at bounding box center [93, 274] width 11 height 11
click at [41, 292] on div at bounding box center [37, 288] width 11 height 11
click at [48, 291] on div at bounding box center [51, 288] width 11 height 11
click at [217, 26] on div at bounding box center [217, 23] width 7 height 7
click at [93, 292] on div at bounding box center [93, 288] width 11 height 11
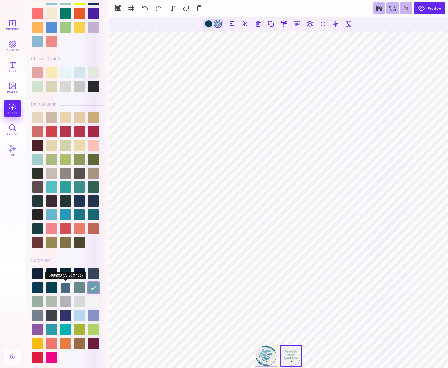
click at [66, 293] on div at bounding box center [65, 288] width 11 height 11
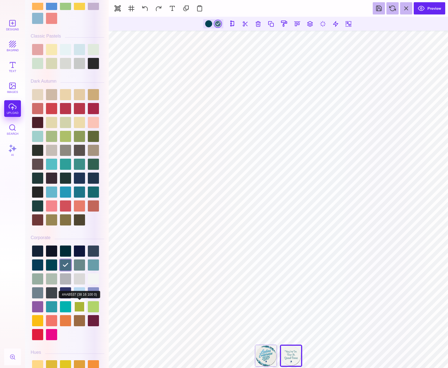
click at [77, 302] on div at bounding box center [79, 307] width 11 height 11
click at [80, 294] on div at bounding box center [79, 293] width 11 height 11
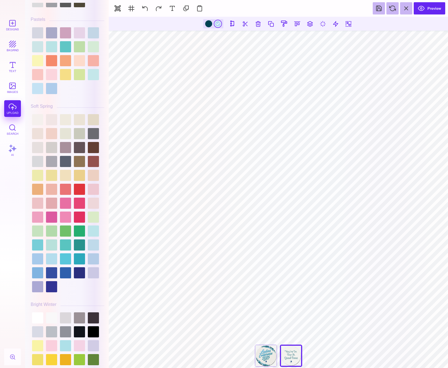
scroll to position [891, 0]
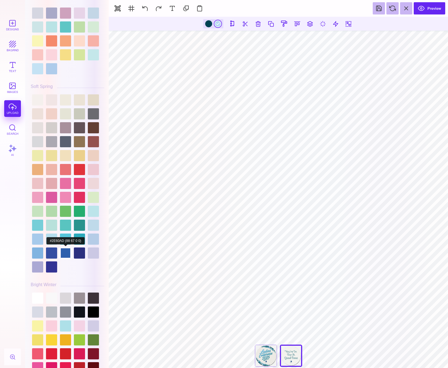
click at [68, 259] on div at bounding box center [65, 253] width 11 height 11
click at [82, 256] on div at bounding box center [79, 253] width 11 height 11
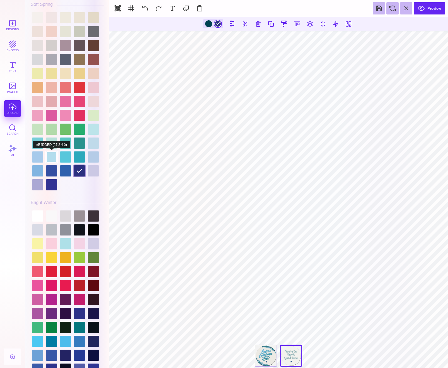
click at [54, 156] on div at bounding box center [51, 157] width 11 height 11
click at [67, 160] on div at bounding box center [65, 157] width 11 height 11
click at [93, 138] on div at bounding box center [93, 143] width 11 height 11
type input "#BFDAEA"
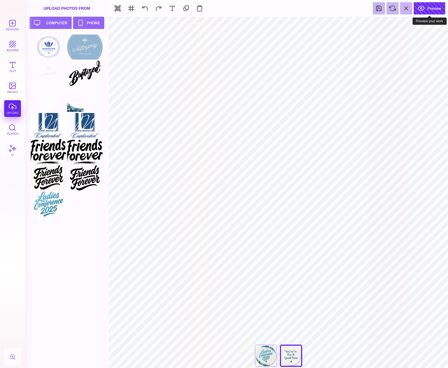
click at [432, 7] on button "Preview" at bounding box center [429, 8] width 31 height 12
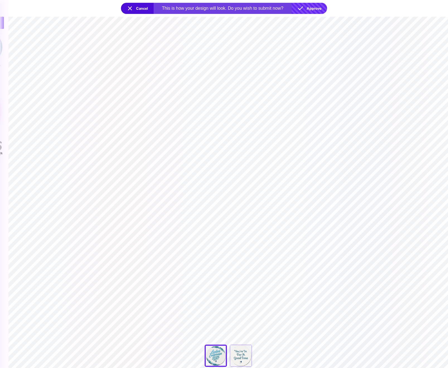
click at [312, 7] on button "Approve" at bounding box center [309, 8] width 35 height 11
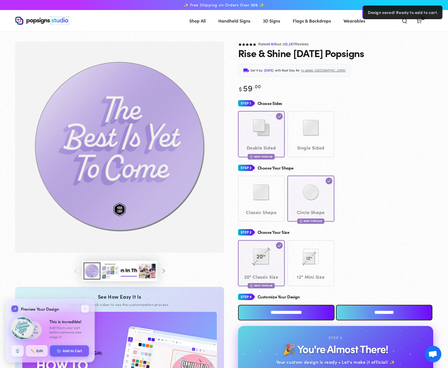
click at [20, 326] on img at bounding box center [23, 329] width 24 height 24
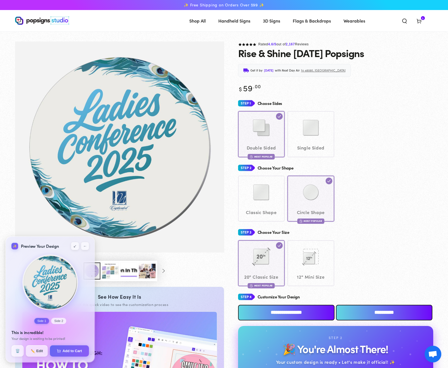
click at [60, 321] on button "Side 2" at bounding box center [58, 321] width 15 height 6
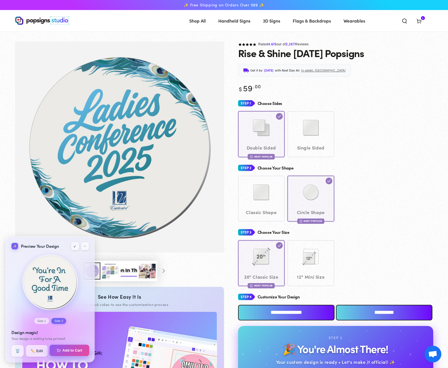
click at [69, 351] on button "Add to Cart" at bounding box center [70, 351] width 40 height 12
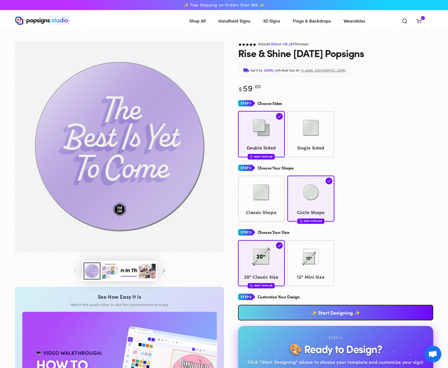
click at [44, 22] on img at bounding box center [42, 20] width 54 height 8
